Goal: Task Accomplishment & Management: Complete application form

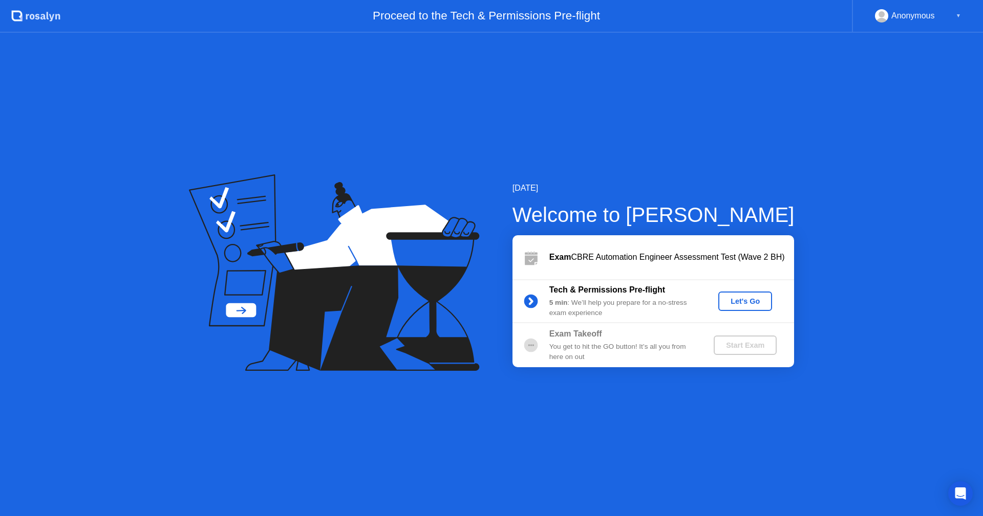
click at [756, 305] on div "Let's Go" at bounding box center [745, 301] width 46 height 8
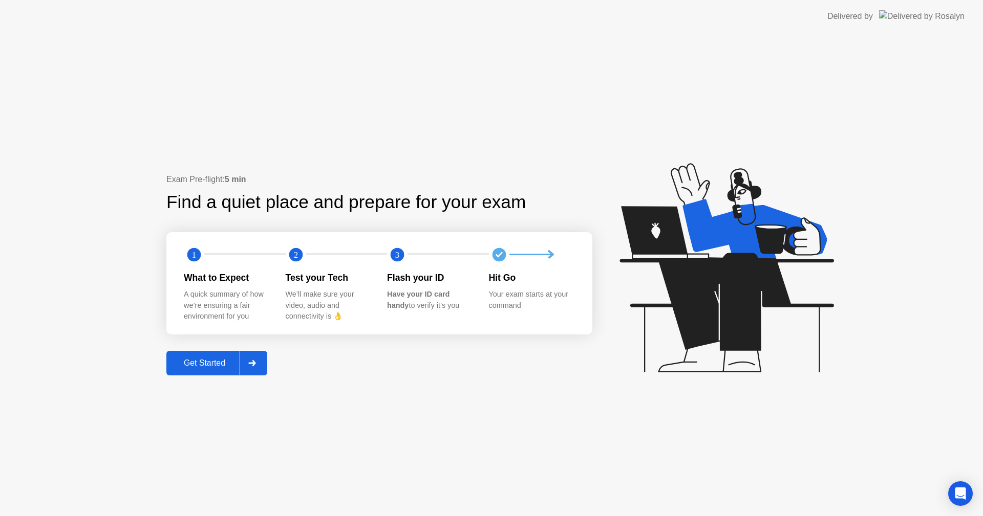
click at [256, 366] on div at bounding box center [252, 364] width 25 height 24
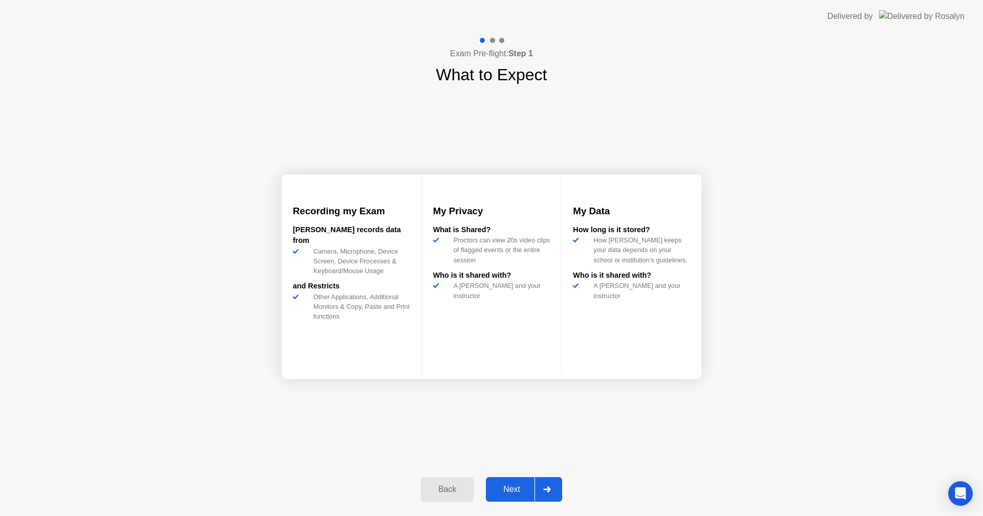
click at [522, 485] on div "Next" at bounding box center [512, 489] width 46 height 9
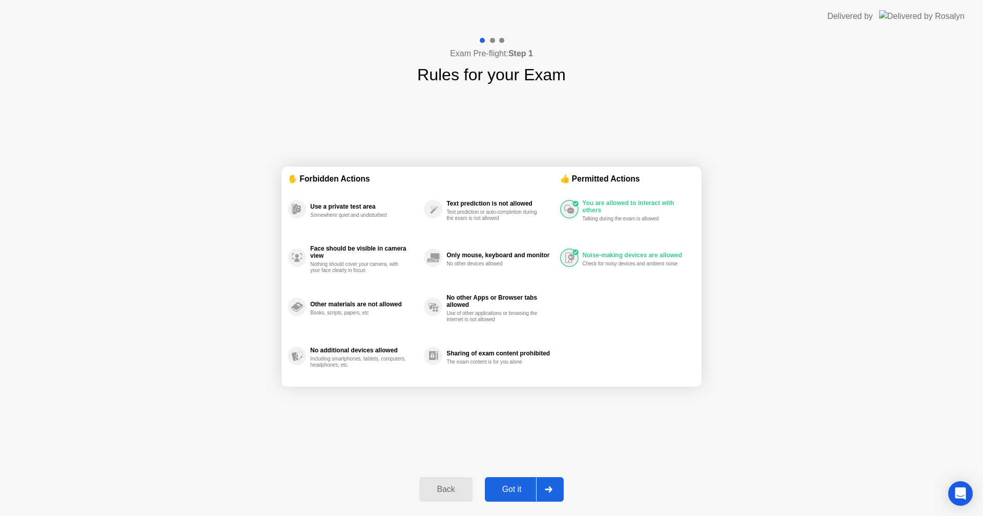
click at [522, 488] on div "Got it" at bounding box center [512, 489] width 48 height 9
select select "Available cameras"
select select "Available speakers"
select select "Available microphones"
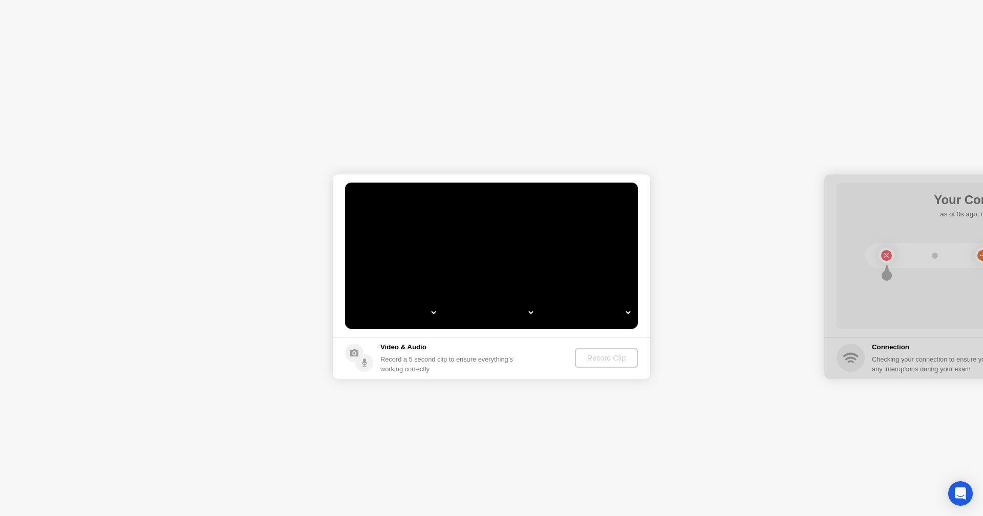
select select "*"
select select "**********"
select select "*******"
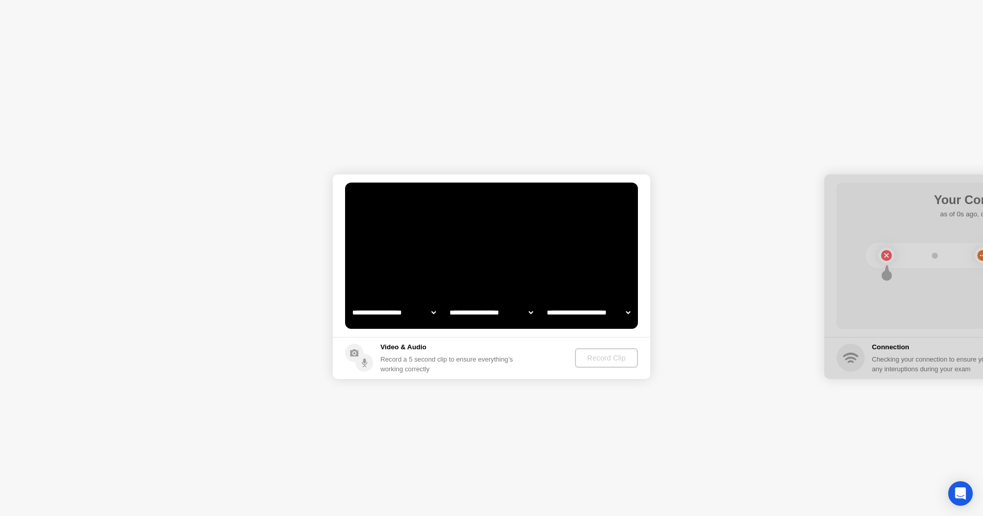
select select "*******"
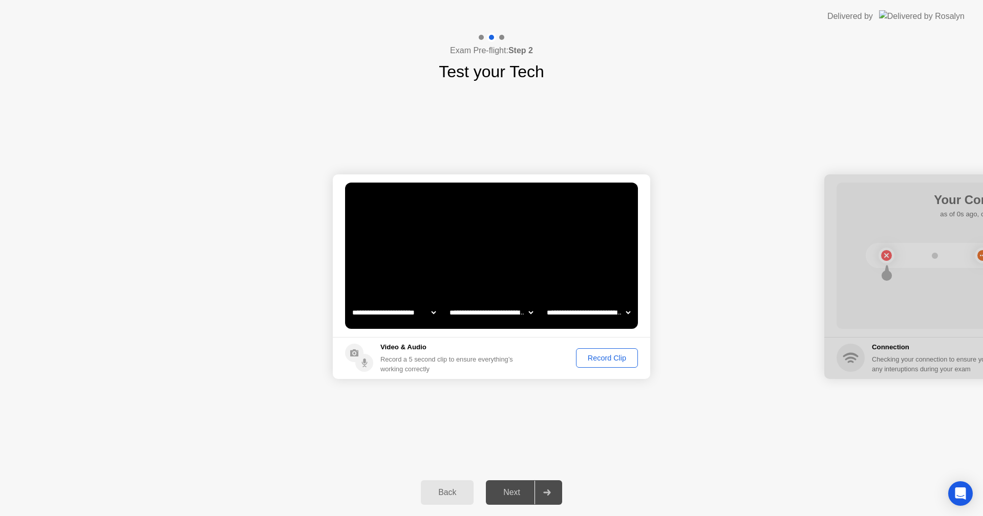
click at [610, 362] on div "Record Clip" at bounding box center [606, 358] width 55 height 8
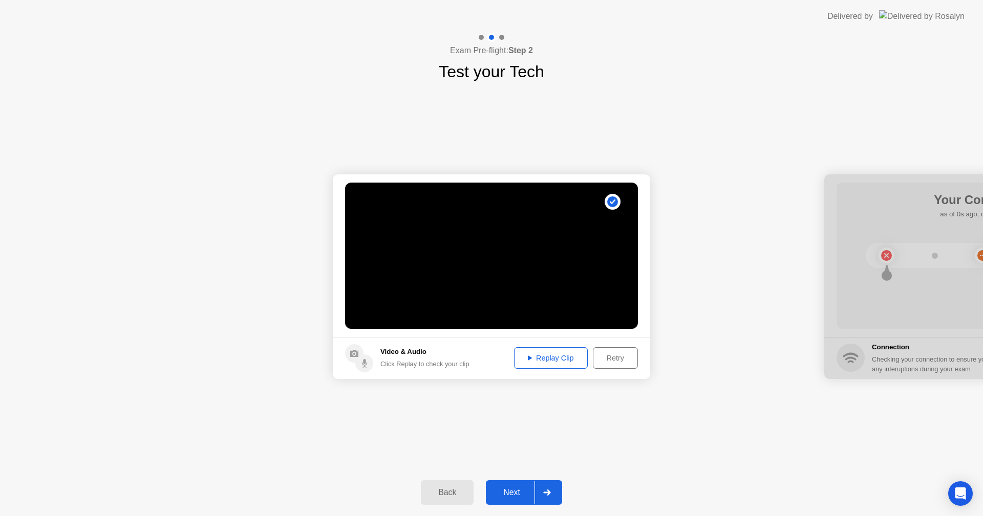
click at [526, 488] on div "Next" at bounding box center [512, 492] width 46 height 9
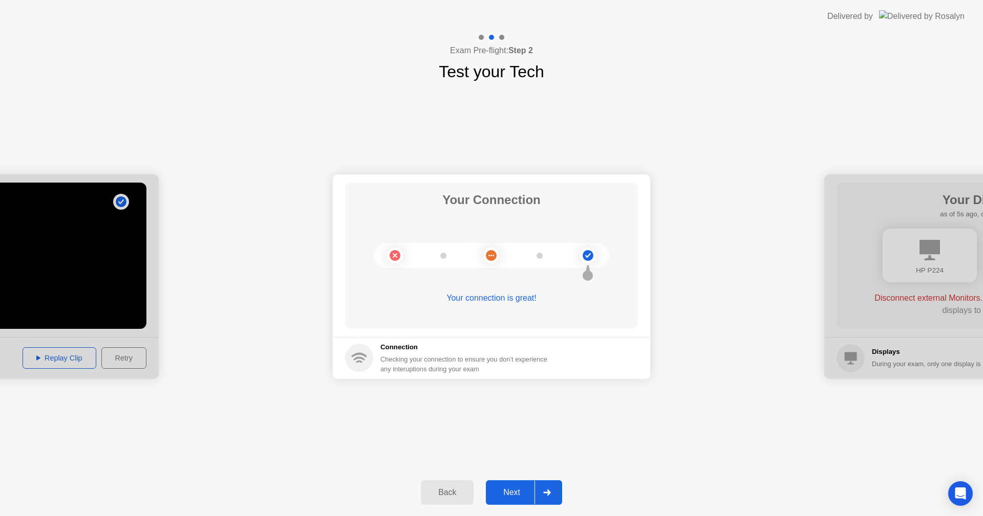
click at [523, 491] on div "Next" at bounding box center [512, 492] width 46 height 9
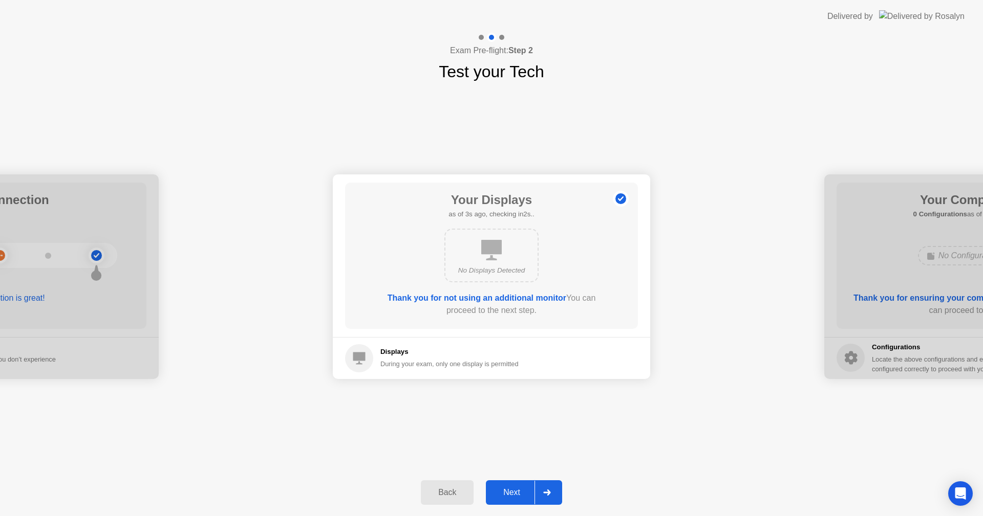
click at [515, 492] on div "Next" at bounding box center [512, 492] width 46 height 9
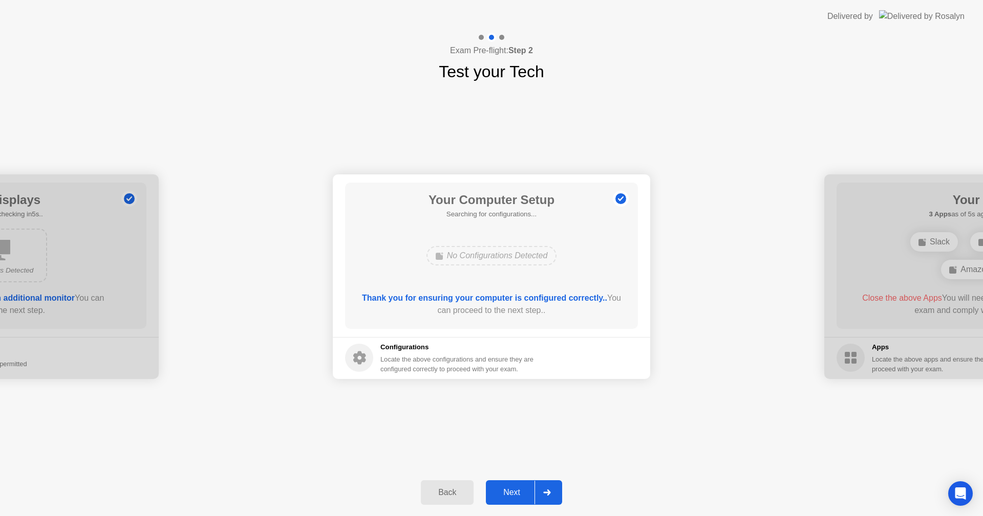
click at [516, 493] on div "Next" at bounding box center [512, 492] width 46 height 9
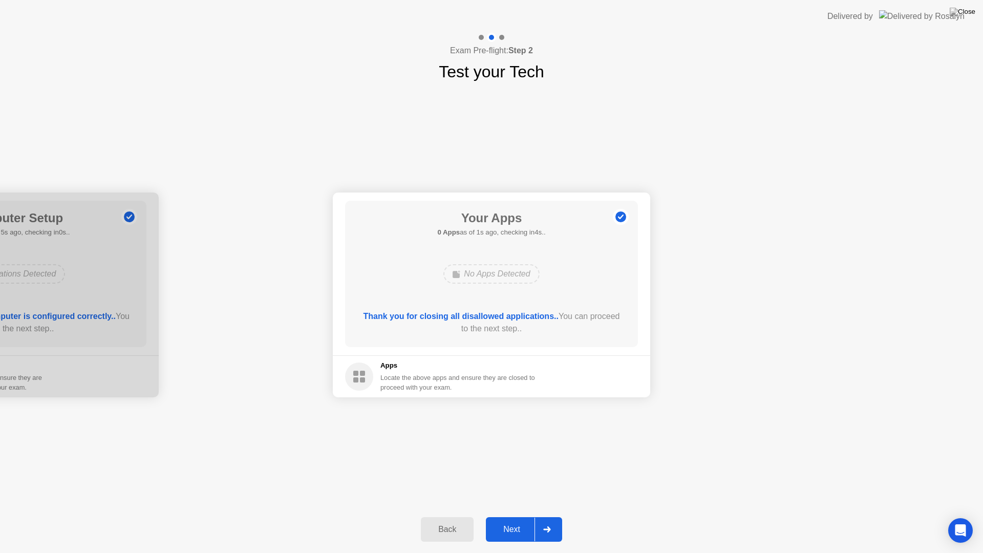
click at [516, 516] on div "Next" at bounding box center [512, 529] width 46 height 9
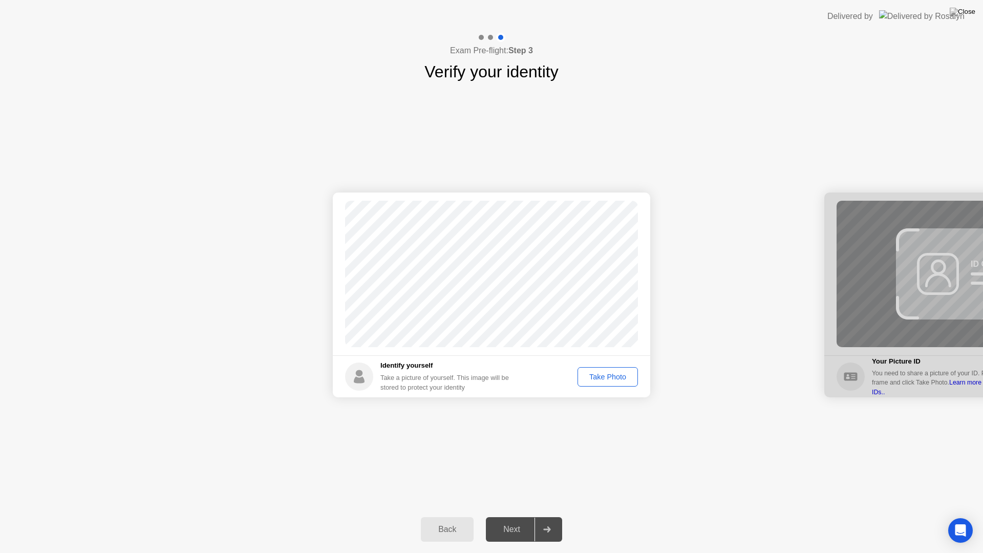
click at [594, 381] on div "Take Photo" at bounding box center [607, 377] width 53 height 8
click at [519, 516] on div "Next" at bounding box center [512, 529] width 46 height 9
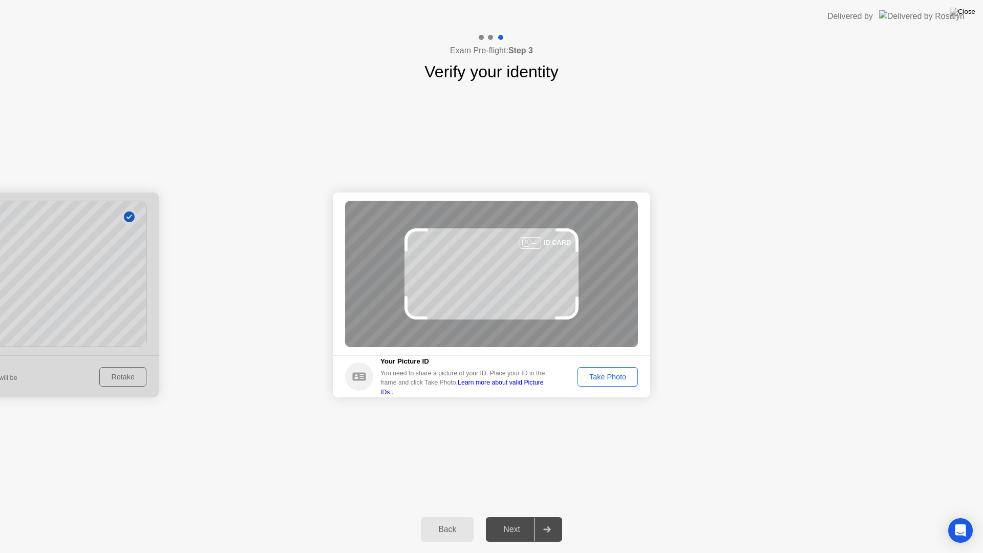
click at [608, 379] on div "Take Photo" at bounding box center [607, 377] width 53 height 8
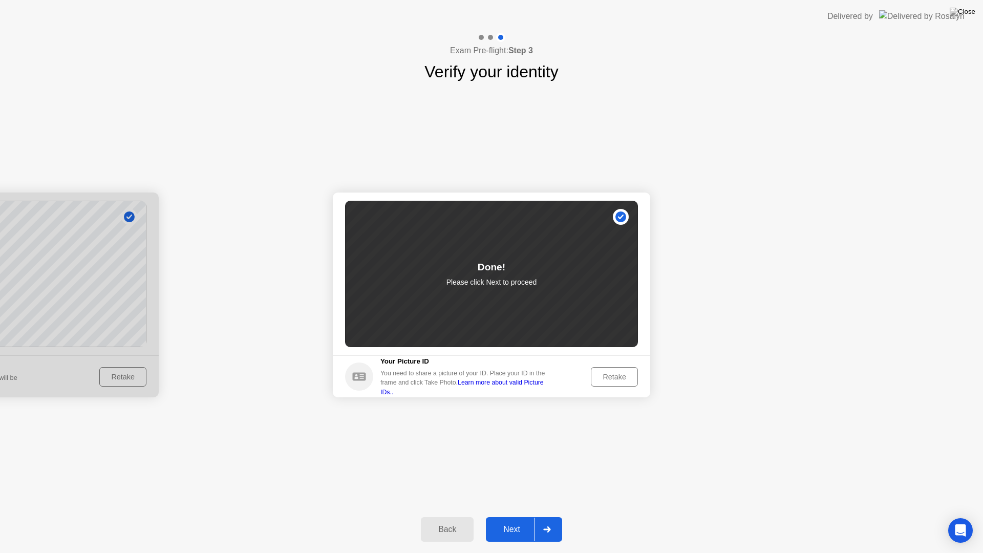
click at [521, 516] on div "Next" at bounding box center [512, 529] width 46 height 9
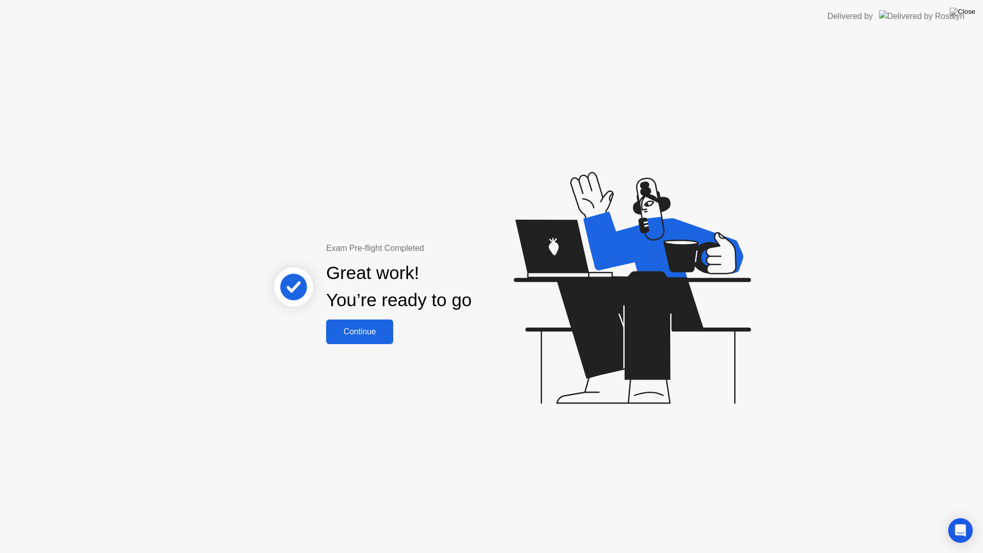
click at [366, 327] on div "Continue" at bounding box center [359, 331] width 61 height 9
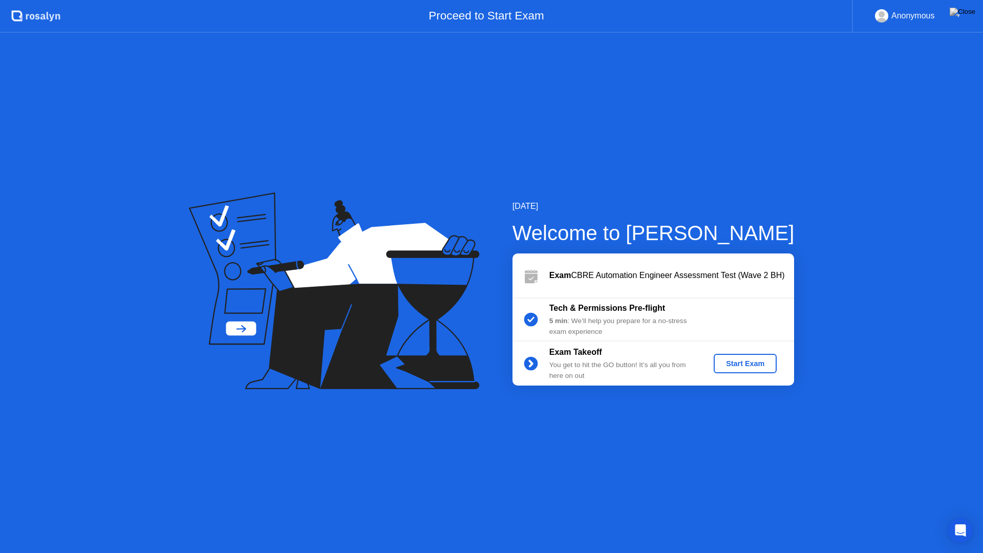
click at [740, 355] on button "Start Exam" at bounding box center [744, 363] width 63 height 19
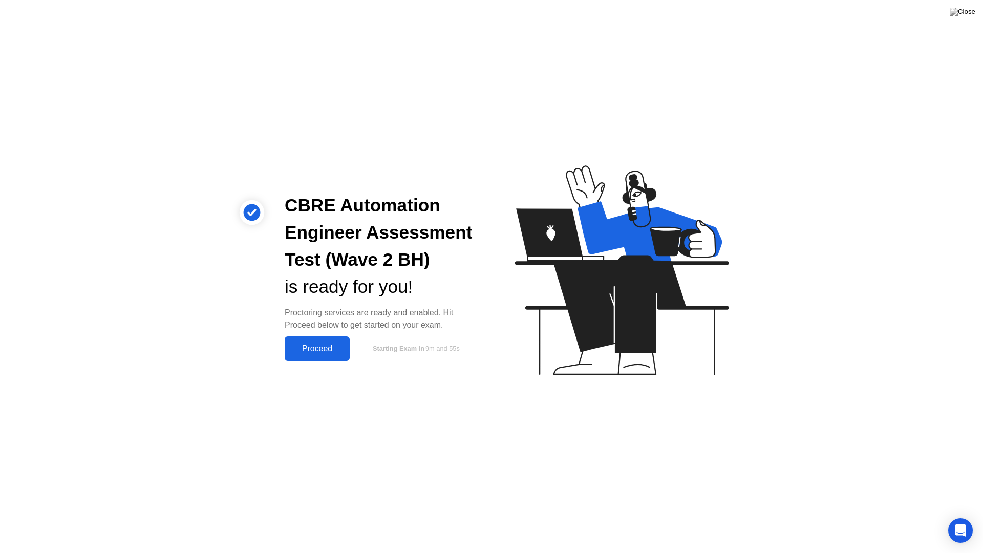
click at [323, 350] on div "Proceed" at bounding box center [317, 348] width 59 height 9
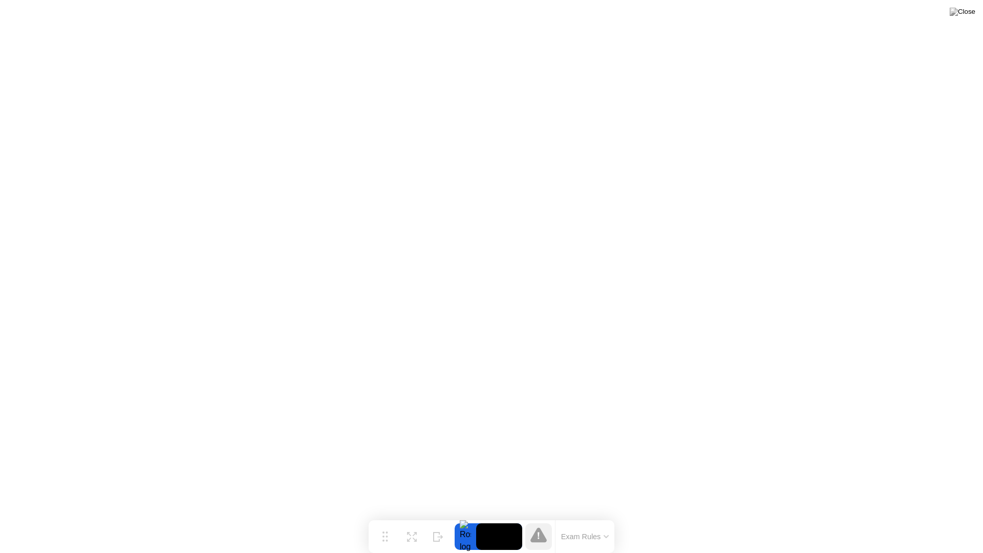
click at [599, 516] on button "Exam Rules" at bounding box center [585, 536] width 54 height 9
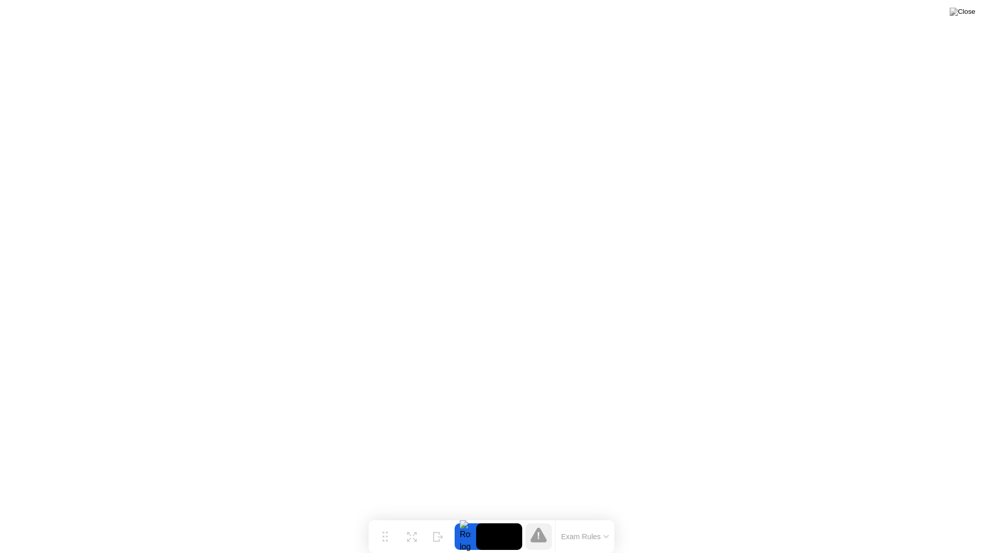
click at [575, 516] on button "Exam Rules" at bounding box center [585, 536] width 54 height 9
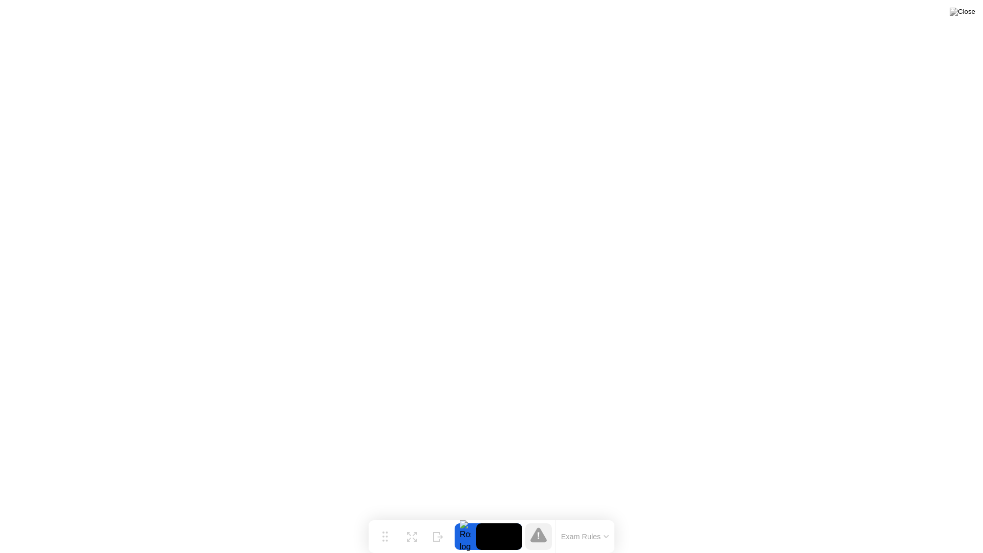
drag, startPoint x: 533, startPoint y: 547, endPoint x: 533, endPoint y: 537, distance: 9.2
click at [533, 516] on div at bounding box center [538, 536] width 27 height 27
click at [533, 516] on icon at bounding box center [538, 534] width 16 height 15
click at [969, 12] on img at bounding box center [962, 12] width 26 height 8
